Goal: Book appointment/travel/reservation

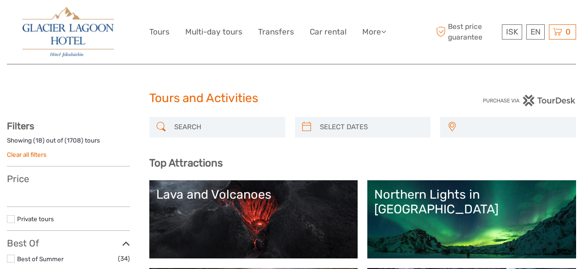
select select
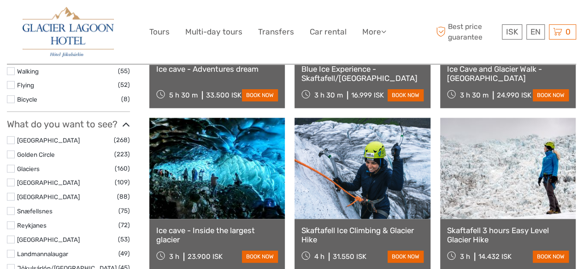
scroll to position [425, 0]
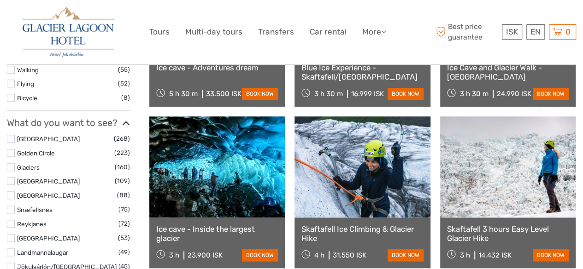
click at [9, 167] on label at bounding box center [11, 168] width 8 height 8
click at [0, 0] on input "checkbox" at bounding box center [0, 0] width 0 height 0
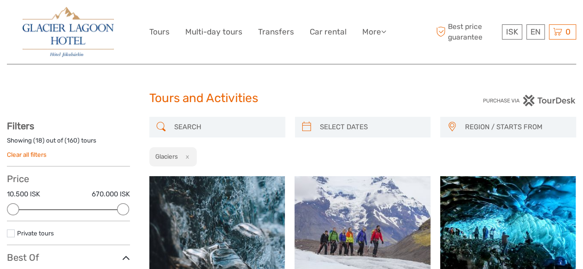
click at [475, 129] on span "REGION / STARTS FROM" at bounding box center [515, 127] width 111 height 15
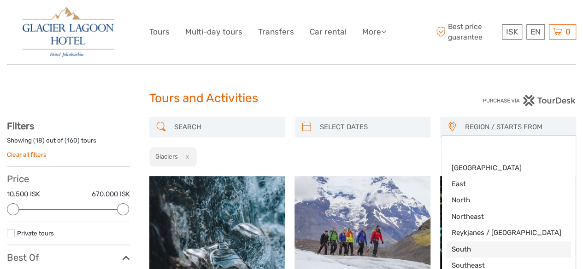
click at [479, 251] on span "South" at bounding box center [501, 250] width 100 height 10
select select "South"
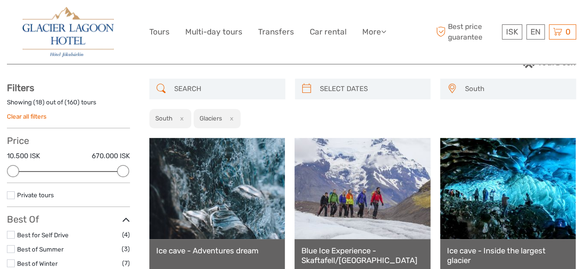
scroll to position [37, 0]
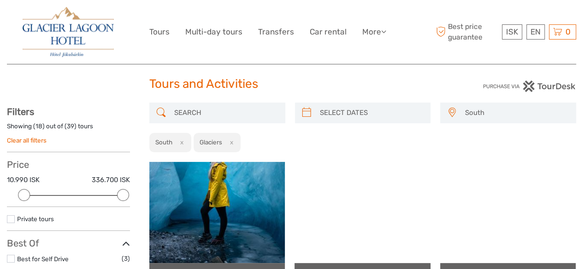
scroll to position [13, 0]
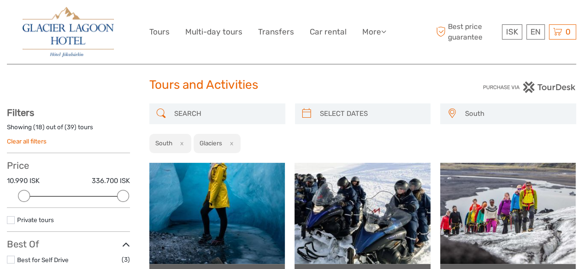
type input "03/10/2025"
click at [338, 110] on input "search" at bounding box center [371, 114] width 110 height 16
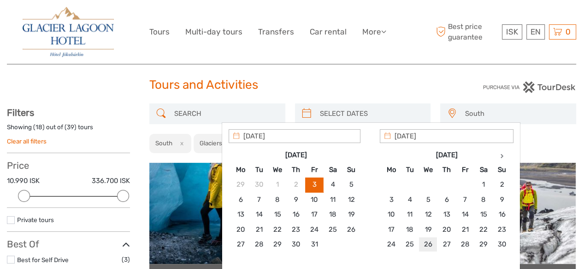
type input "26/11/2025"
type input "29/11/2025"
click at [551, 128] on div "South Capital Region East North Northeast Reykjanes / Keflavík South Southeast …" at bounding box center [362, 129] width 427 height 50
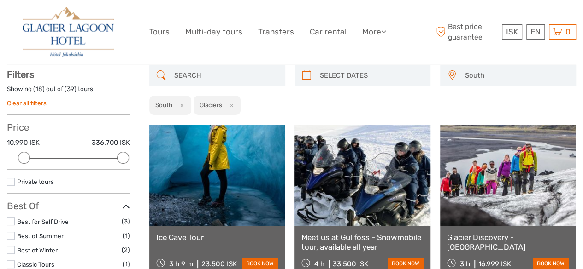
scroll to position [52, 0]
click at [352, 76] on input "search" at bounding box center [371, 75] width 110 height 16
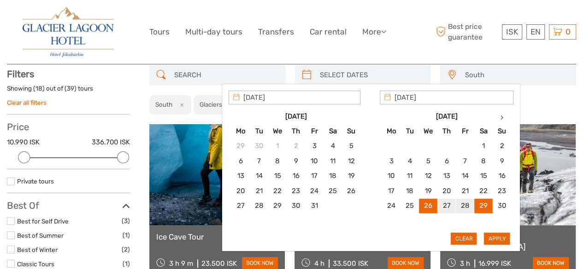
type input "26/11/2025"
click at [492, 236] on button "Apply" at bounding box center [497, 239] width 26 height 12
type input "[DATE] - [DATE]"
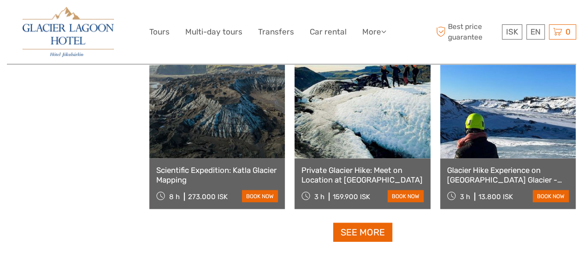
scroll to position [945, 0]
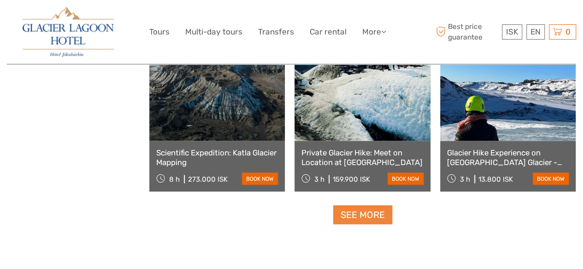
click at [363, 214] on link "See more" at bounding box center [362, 215] width 59 height 19
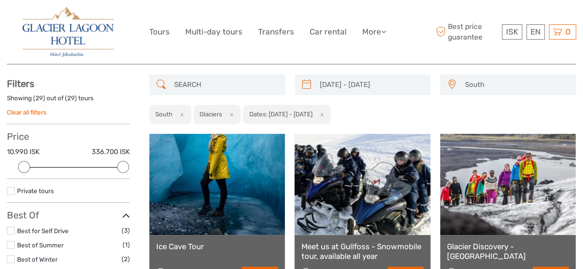
scroll to position [41, 0]
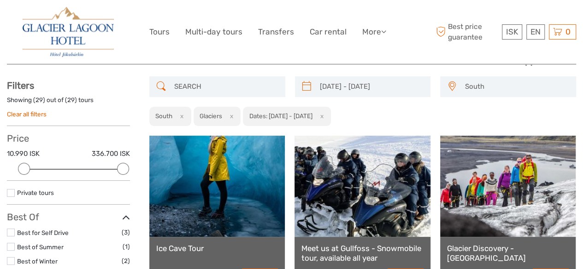
click at [176, 115] on button "x" at bounding box center [180, 116] width 12 height 10
select select
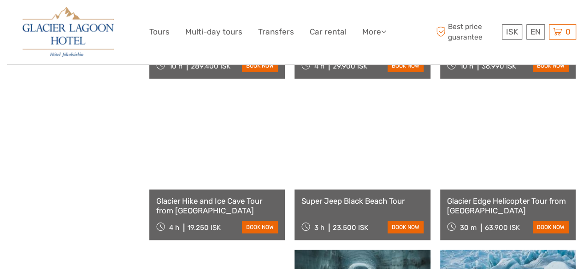
scroll to position [2030, 0]
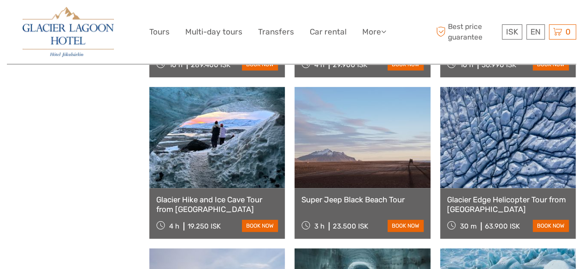
click at [224, 199] on link "Glacier Hike and Ice Cave Tour from [GEOGRAPHIC_DATA]" at bounding box center [217, 204] width 122 height 19
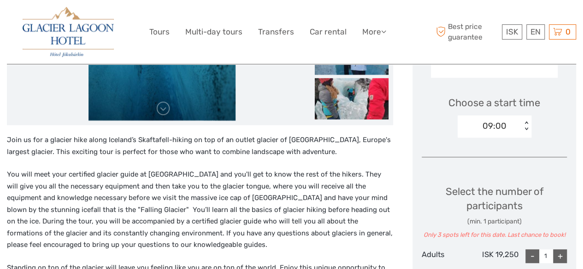
scroll to position [285, 0]
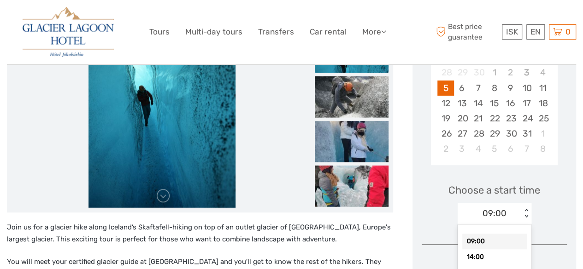
click at [492, 225] on div "option 09:00 selected, 1 of 2. 2 results available. Use Up and Down to choose o…" at bounding box center [494, 214] width 74 height 22
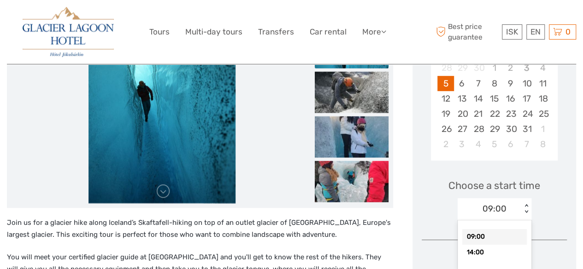
scroll to position [205, 0]
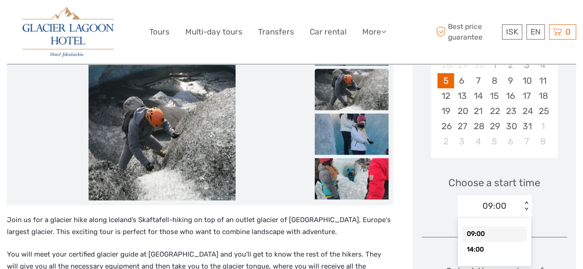
click at [537, 203] on div "Choose a start time option 09:00 selected, 1 of 2. 2 results available. Use Up …" at bounding box center [494, 193] width 145 height 59
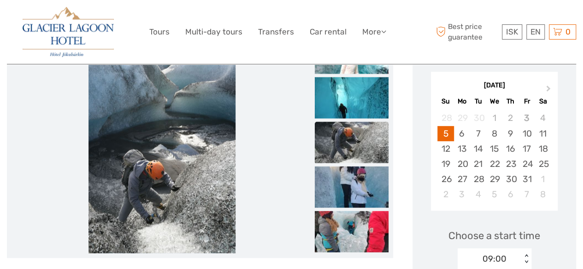
scroll to position [150, 0]
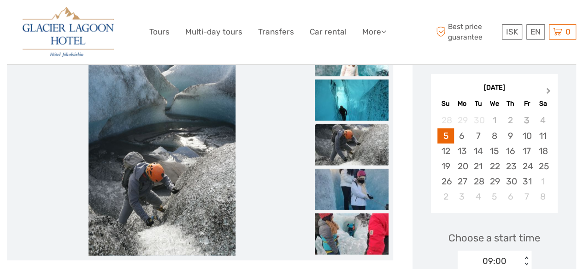
click at [546, 87] on button "Next Month" at bounding box center [549, 93] width 15 height 15
click at [505, 181] on div "27" at bounding box center [510, 181] width 16 height 15
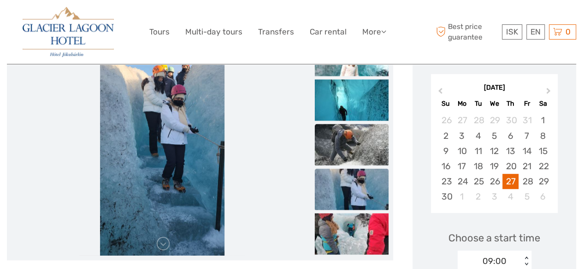
click at [357, 142] on img at bounding box center [352, 144] width 74 height 41
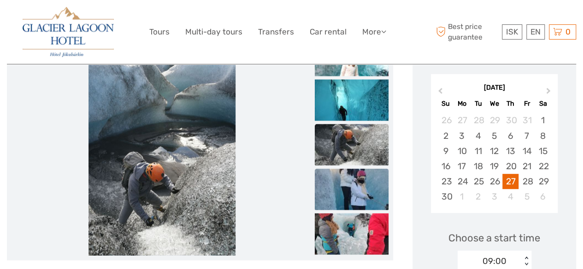
click at [357, 180] on img at bounding box center [352, 189] width 74 height 41
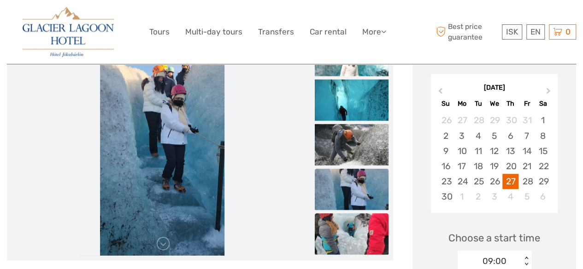
click at [355, 222] on img at bounding box center [352, 234] width 74 height 41
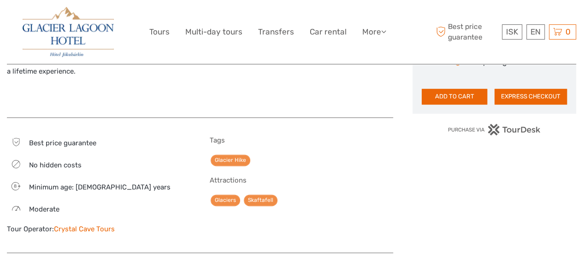
scroll to position [599, 0]
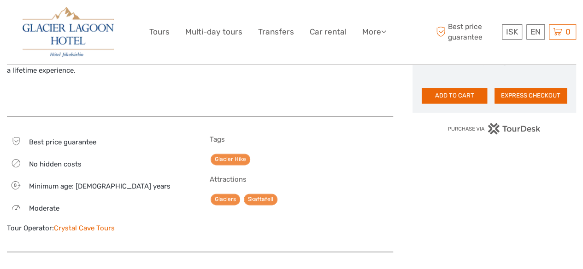
click at [94, 228] on link "Crystal Cave Tours" at bounding box center [84, 228] width 61 height 8
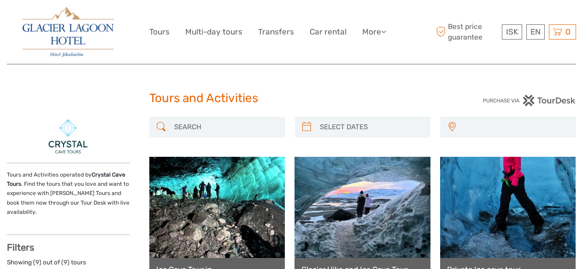
select select
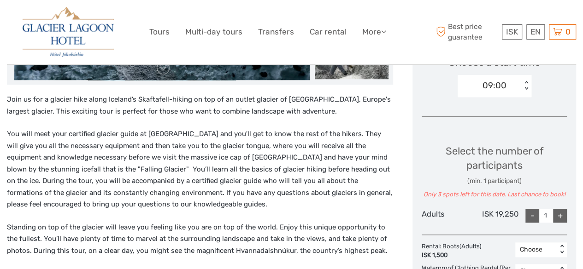
scroll to position [311, 0]
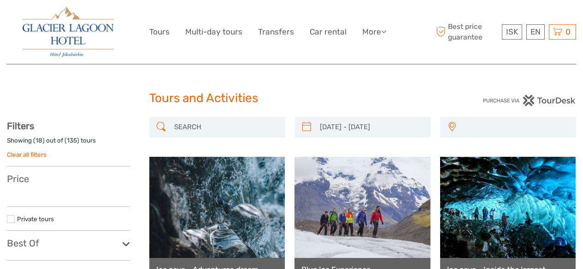
select select
type input "[DATE] - [DATE]"
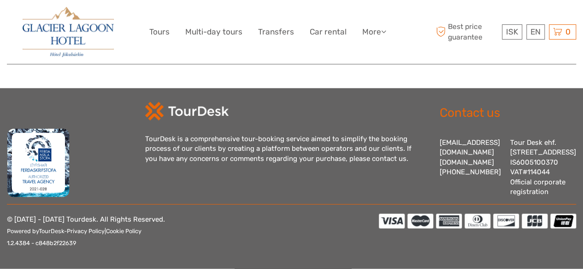
select select
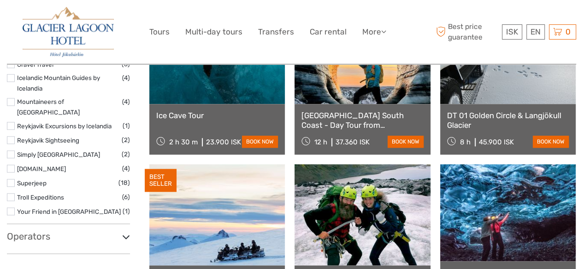
scroll to position [494, 0]
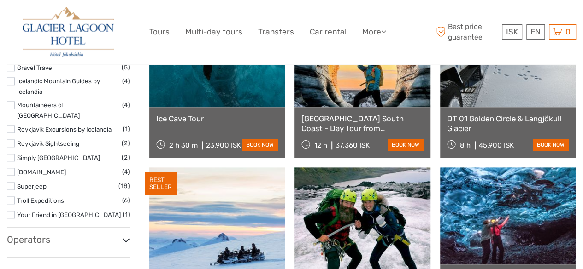
click at [123, 234] on icon at bounding box center [126, 240] width 8 height 12
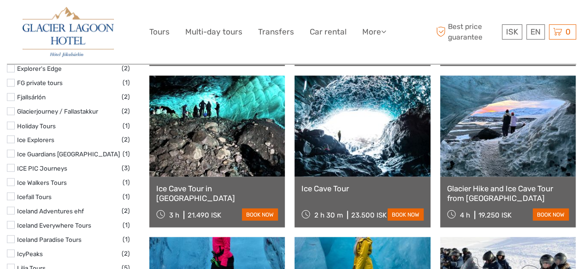
scroll to position [748, 0]
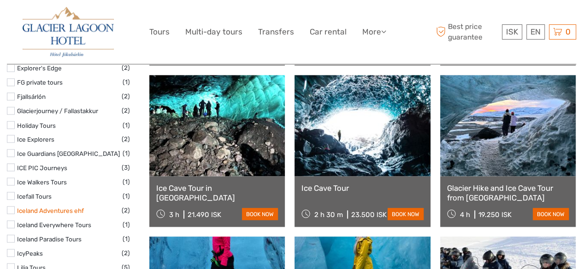
click at [39, 207] on link "Iceland Adventures ehf" at bounding box center [50, 210] width 67 height 7
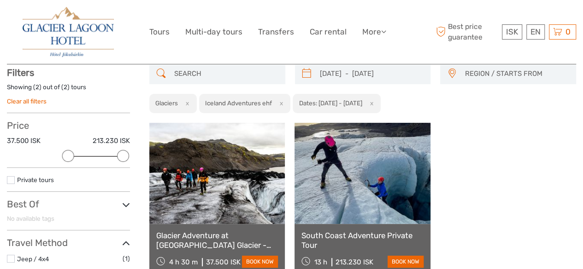
scroll to position [52, 0]
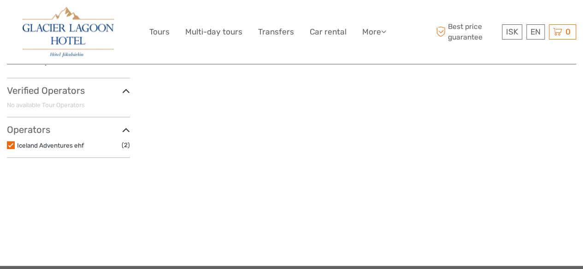
click at [11, 143] on label at bounding box center [11, 145] width 8 height 8
click at [0, 0] on input "checkbox" at bounding box center [0, 0] width 0 height 0
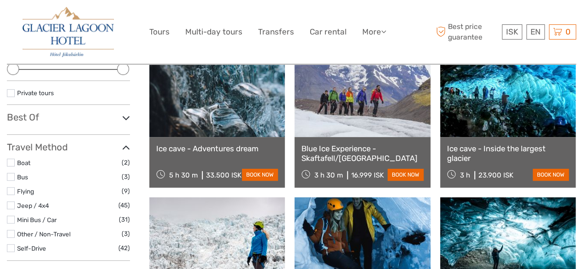
scroll to position [141, 0]
